Goal: Check status

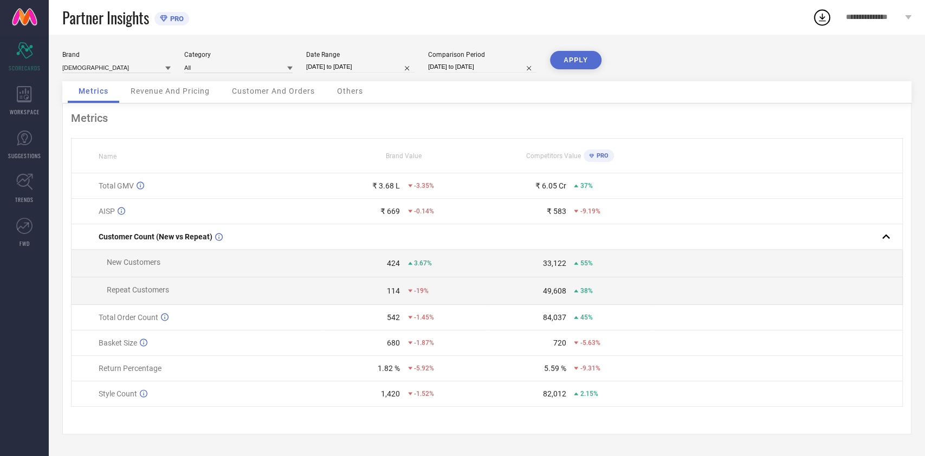
select select "8"
select select "2025"
select select "9"
select select "2025"
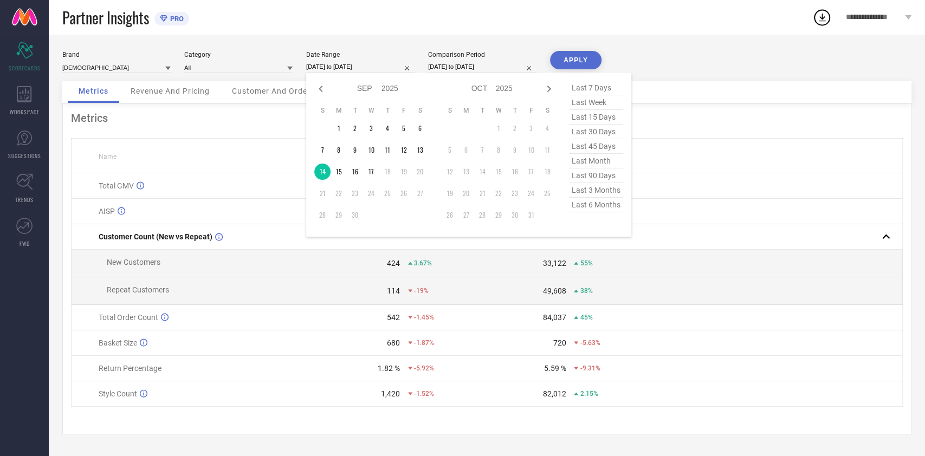
click at [381, 62] on input "[DATE] to [DATE]" at bounding box center [360, 66] width 108 height 11
click at [357, 174] on td "16" at bounding box center [355, 172] width 16 height 16
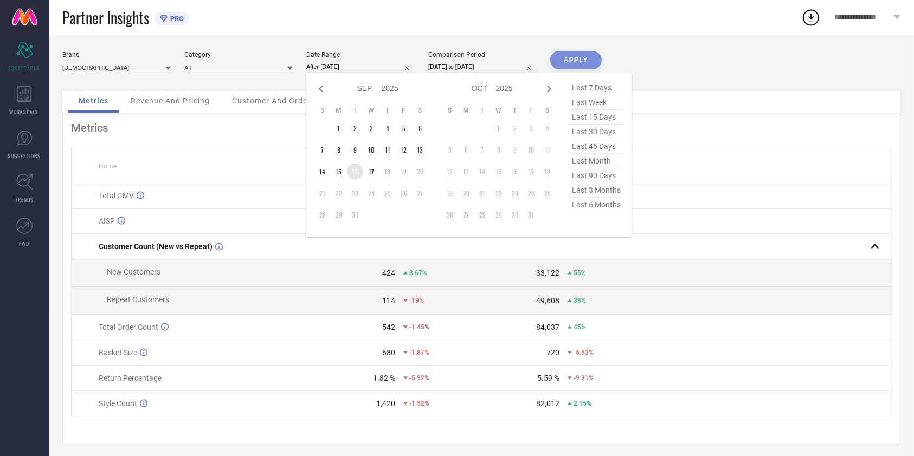
type input "[DATE] to [DATE]"
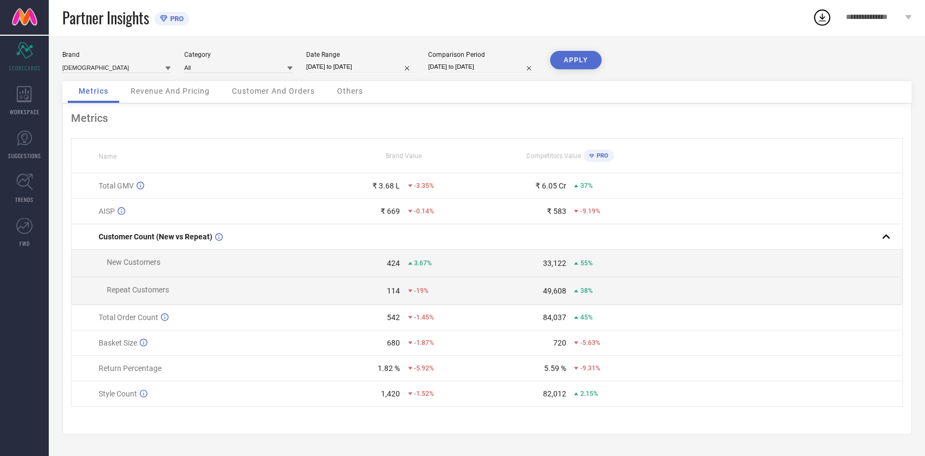
click at [581, 67] on button "APPLY" at bounding box center [575, 60] width 51 height 18
click at [374, 67] on input "[DATE] to [DATE]" at bounding box center [360, 66] width 108 height 11
select select "8"
select select "2025"
select select "9"
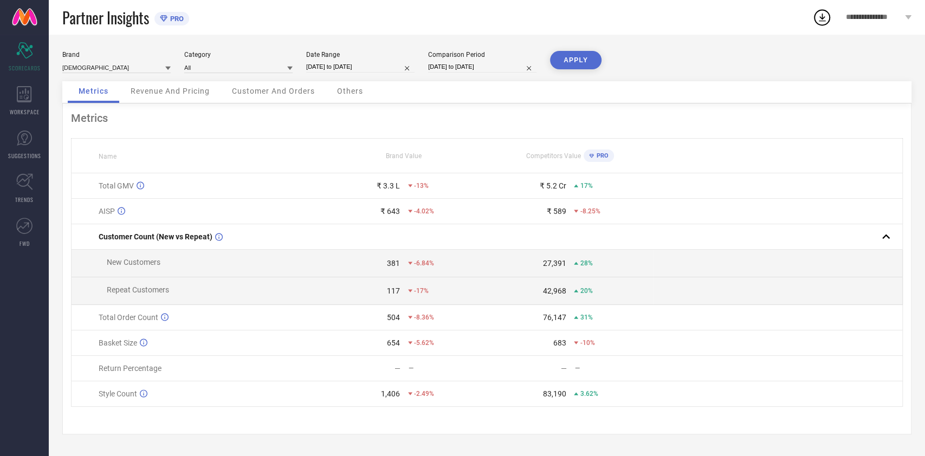
select select "2025"
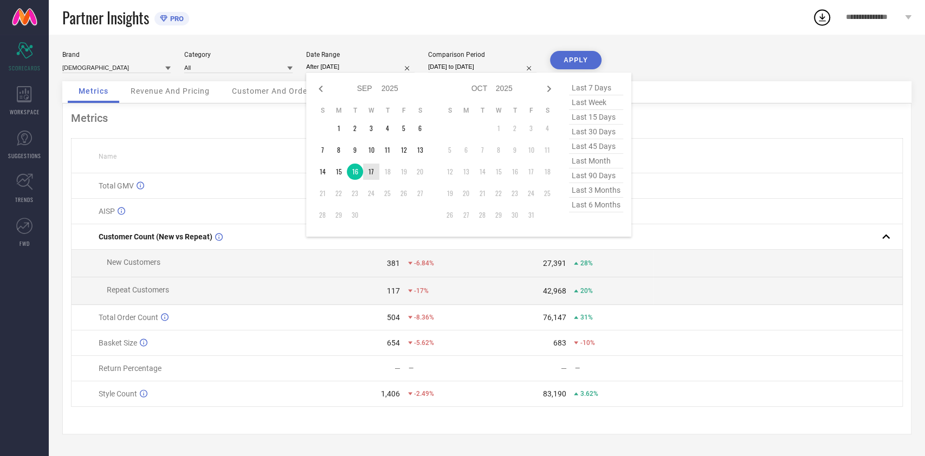
click at [374, 167] on td "17" at bounding box center [371, 172] width 16 height 16
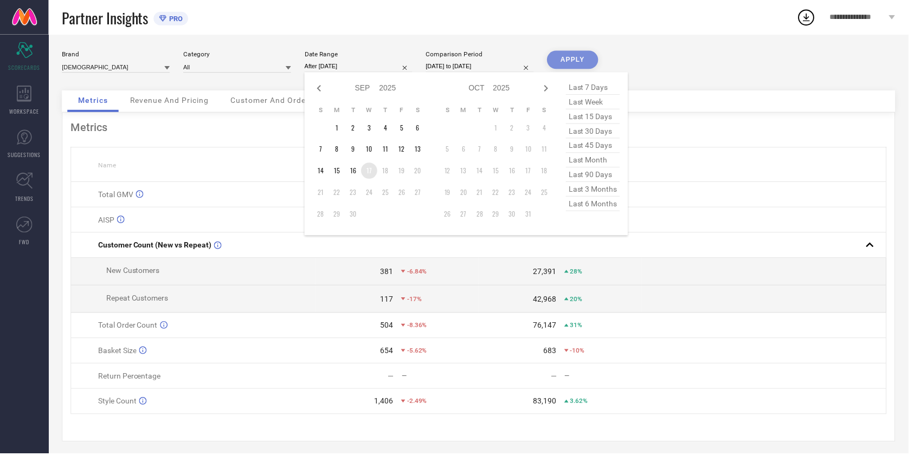
type input "[DATE] to [DATE]"
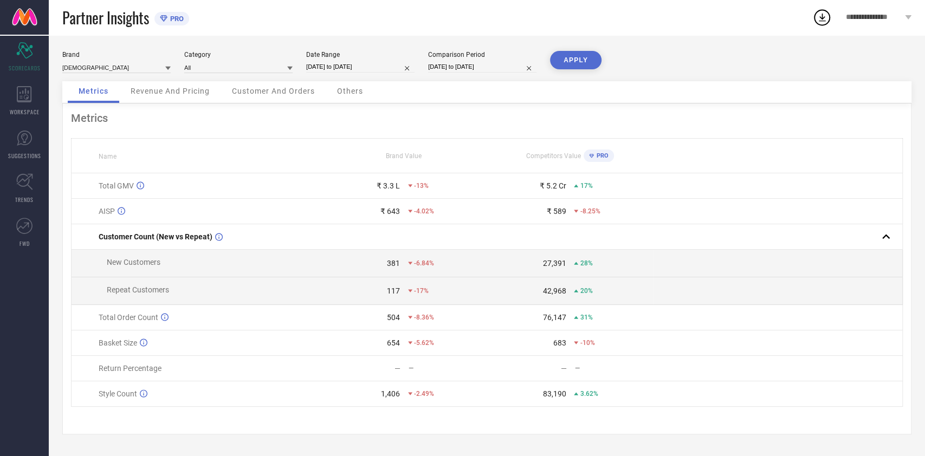
click at [560, 61] on button "APPLY" at bounding box center [575, 60] width 51 height 18
